Goal: Transaction & Acquisition: Purchase product/service

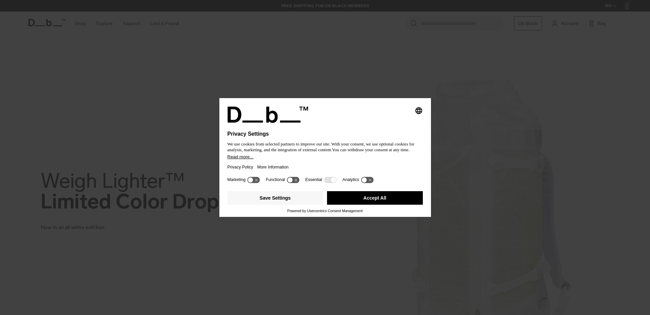
click at [384, 137] on div at bounding box center [324, 138] width 195 height 3
click at [381, 140] on div "We use cookies from selected partners to improve our site. With your consent, w…" at bounding box center [324, 147] width 195 height 15
click at [321, 175] on div "Privacy Policy More Information" at bounding box center [324, 167] width 195 height 16
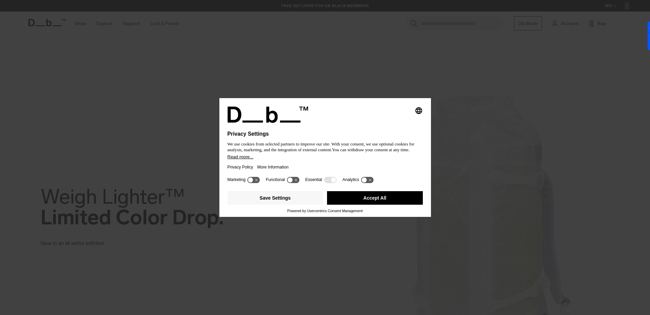
click at [370, 205] on button "Accept All" at bounding box center [375, 198] width 96 height 14
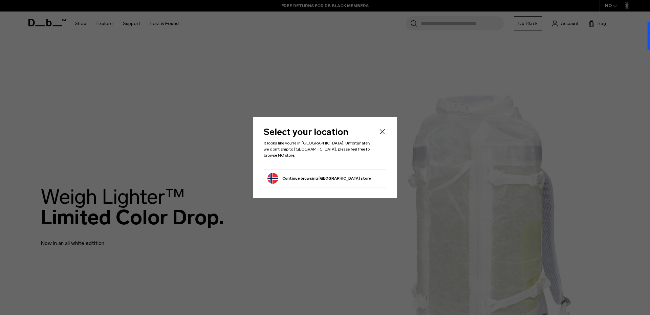
click at [381, 136] on icon "Close" at bounding box center [382, 132] width 8 height 8
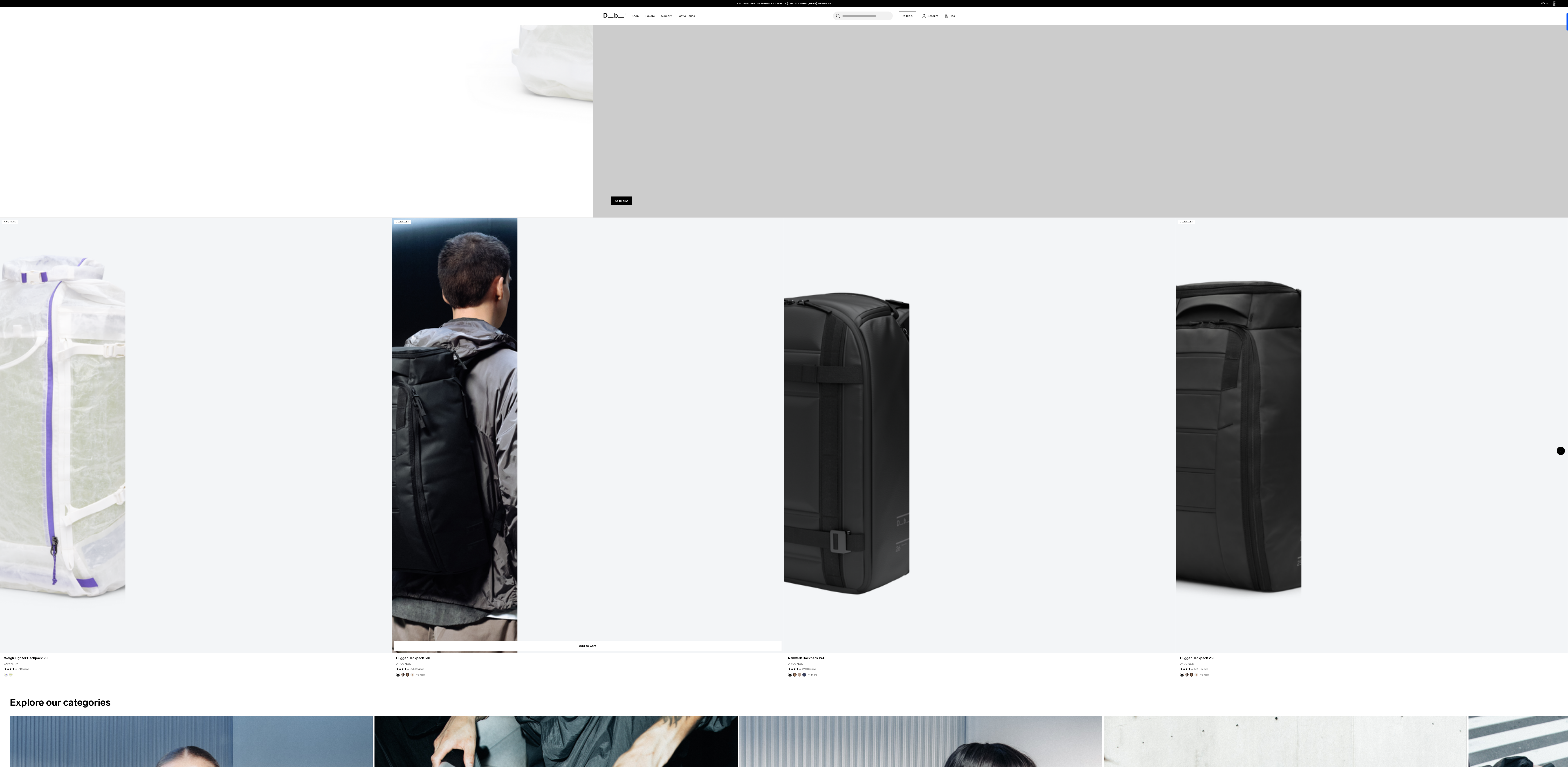
scroll to position [782, 0]
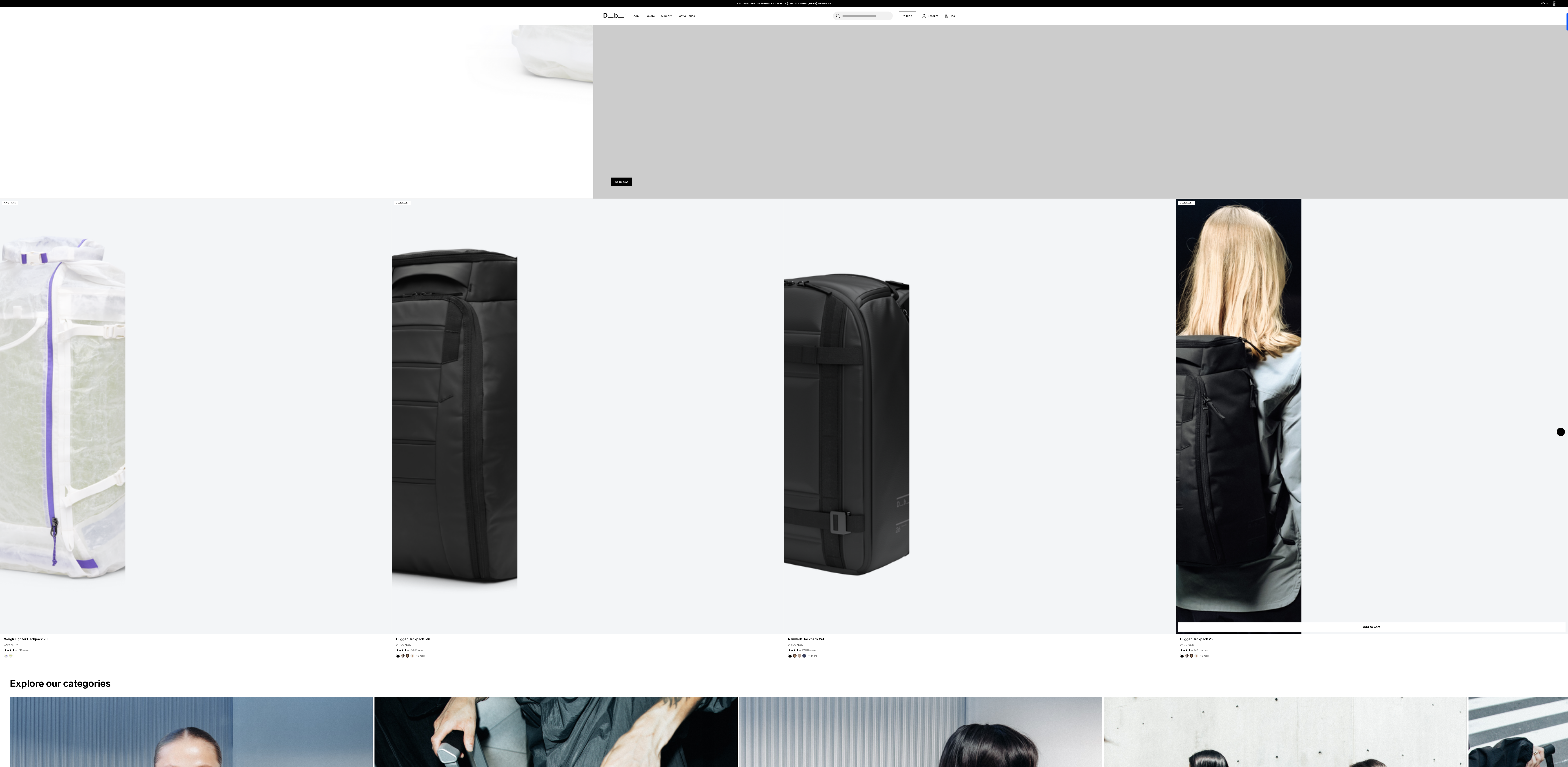
click at [395, 192] on link "Hugger Backpack 25L" at bounding box center [1371, 416] width 391 height 435
